Goal: Transaction & Acquisition: Obtain resource

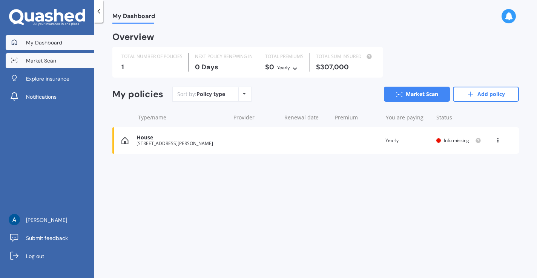
click at [70, 62] on link "Market Scan" at bounding box center [50, 60] width 89 height 15
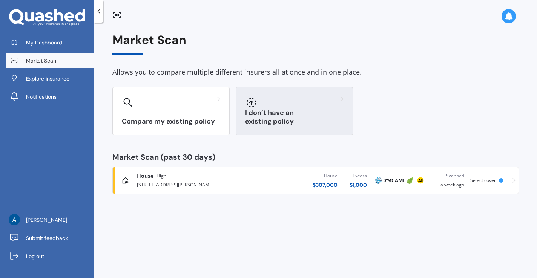
click at [285, 120] on h3 "I don’t have an existing policy" at bounding box center [294, 117] width 98 height 17
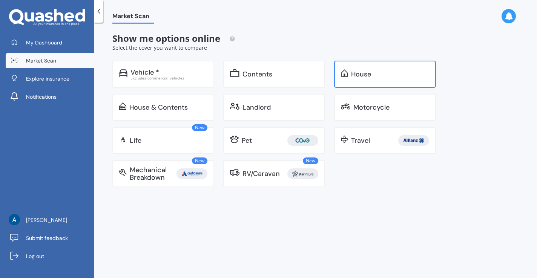
click at [364, 80] on div "House" at bounding box center [385, 74] width 102 height 27
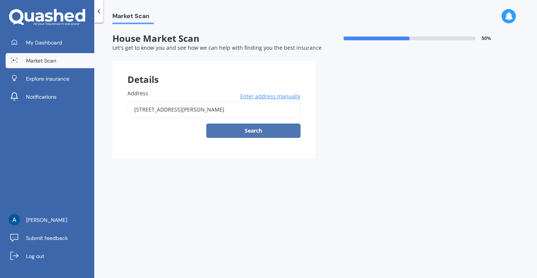
click at [245, 131] on button "Search" at bounding box center [253, 131] width 94 height 14
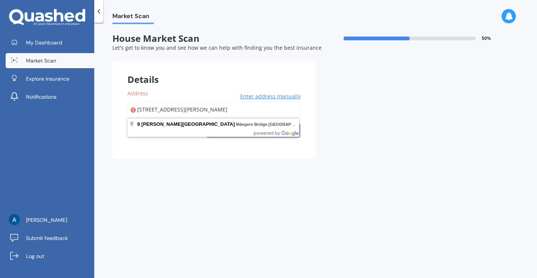
click at [195, 108] on input "[STREET_ADDRESS][PERSON_NAME]" at bounding box center [213, 110] width 173 height 16
type input "[STREET_ADDRESS][PERSON_NAME]"
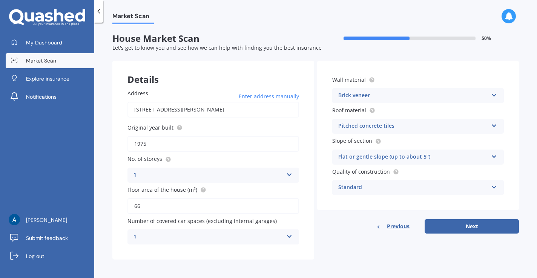
click at [147, 204] on input "66" at bounding box center [213, 206] width 172 height 16
type input "6"
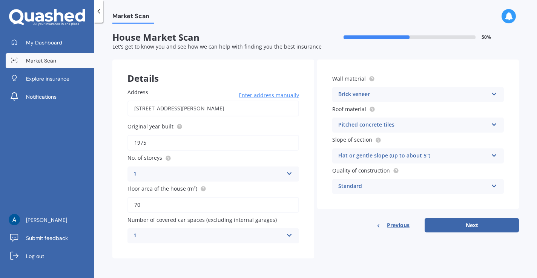
type input "70"
click at [442, 122] on div "Pitched concrete tiles" at bounding box center [413, 125] width 150 height 9
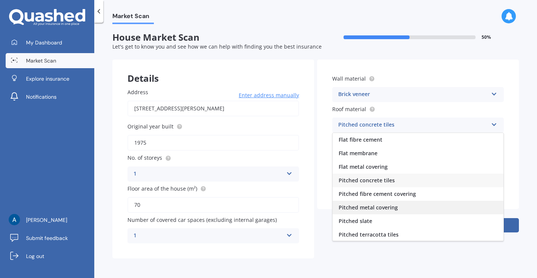
click at [406, 204] on div "Pitched metal covering" at bounding box center [418, 208] width 171 height 14
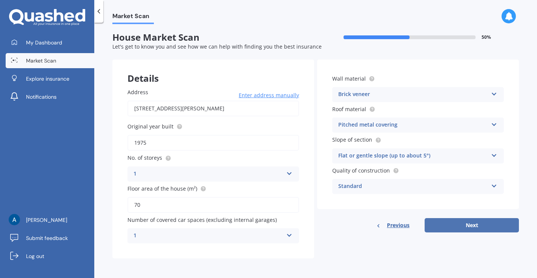
click at [457, 224] on button "Next" at bounding box center [472, 225] width 94 height 14
select select "15"
select select "10"
select select "1983"
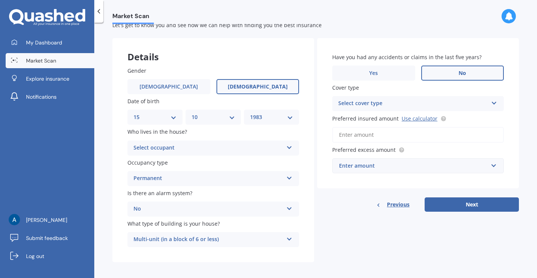
scroll to position [28, 0]
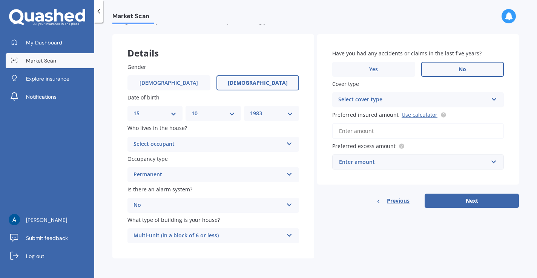
click at [262, 144] on div "Select occupant" at bounding box center [209, 144] width 150 height 9
click at [240, 155] on div "Owner" at bounding box center [213, 159] width 171 height 14
click at [429, 100] on div "Select cover type" at bounding box center [413, 99] width 150 height 9
click at [413, 109] on div "High" at bounding box center [418, 115] width 171 height 14
click at [421, 114] on link "Use calculator" at bounding box center [420, 114] width 36 height 7
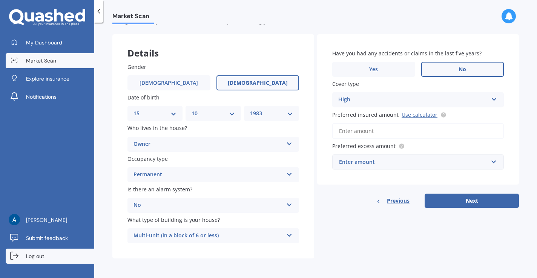
click at [42, 254] on span "Log out" at bounding box center [35, 257] width 18 height 8
